Goal: Task Accomplishment & Management: Use online tool/utility

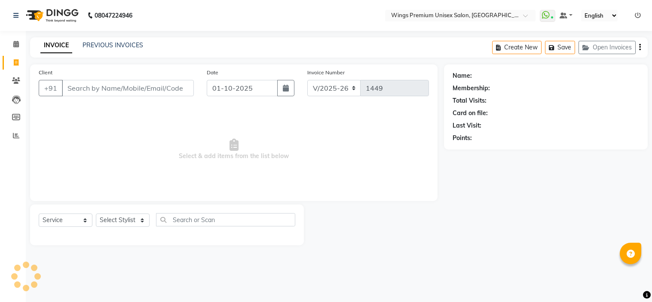
select select "674"
select select "service"
click at [18, 46] on icon at bounding box center [16, 44] width 6 height 6
